Goal: Use online tool/utility: Utilize a website feature to perform a specific function

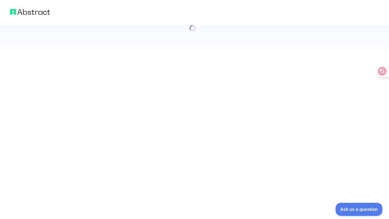
click at [59, 156] on div at bounding box center [194, 109] width 389 height 219
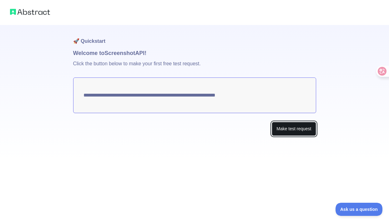
click at [297, 131] on button "Make test request" at bounding box center [294, 129] width 44 height 14
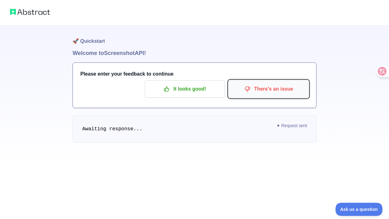
click at [273, 86] on p "There's an issue" at bounding box center [268, 89] width 71 height 11
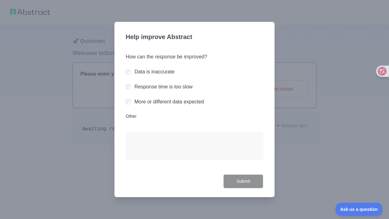
click at [160, 90] on div "Response time is too slow" at bounding box center [164, 87] width 58 height 8
click at [237, 175] on button "Submit" at bounding box center [243, 182] width 40 height 14
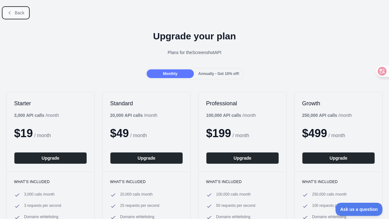
click at [19, 15] on button "Back" at bounding box center [15, 13] width 25 height 11
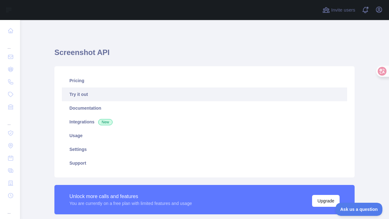
click at [116, 94] on link "Try it out" at bounding box center [204, 95] width 285 height 14
click at [99, 95] on link "Try it out" at bounding box center [204, 95] width 285 height 14
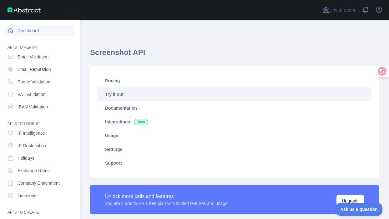
click at [37, 29] on link "Dashboard" at bounding box center [40, 30] width 70 height 11
